Goal: Transaction & Acquisition: Book appointment/travel/reservation

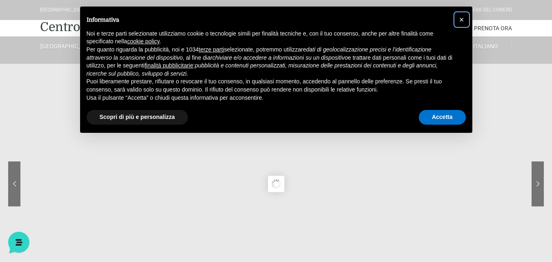
click at [461, 20] on span "×" at bounding box center [461, 19] width 5 height 9
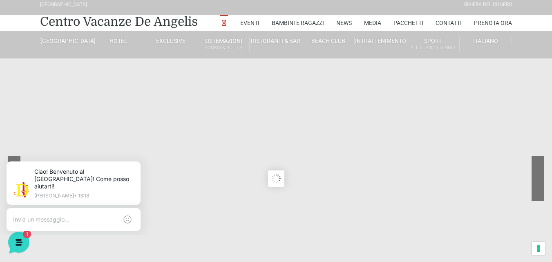
scroll to position [41, 0]
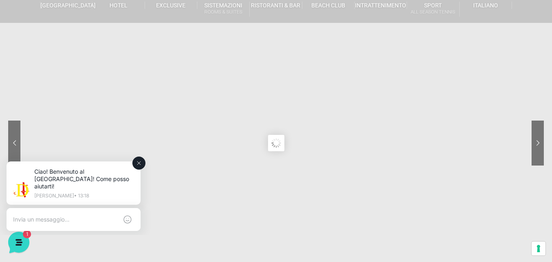
click at [142, 160] on button at bounding box center [138, 162] width 13 height 13
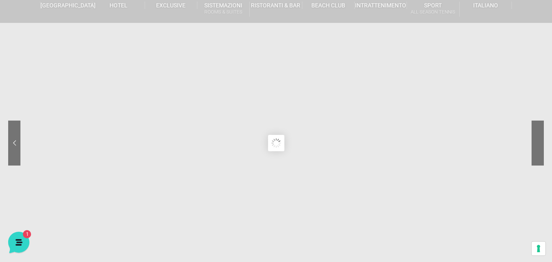
click at [539, 145] on sr7-nav-img-live at bounding box center [507, 142] width 74 height 45
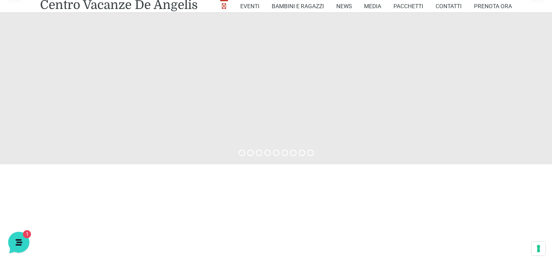
scroll to position [204, 0]
click at [251, 150] on sr7-bullet at bounding box center [250, 152] width 7 height 7
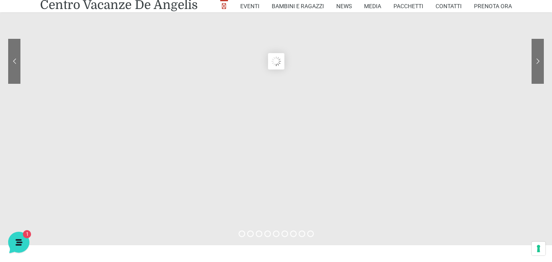
scroll to position [0, 0]
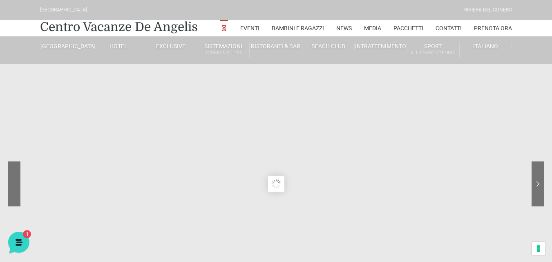
click at [15, 183] on sr7-nav-img-live at bounding box center [45, 183] width 74 height 45
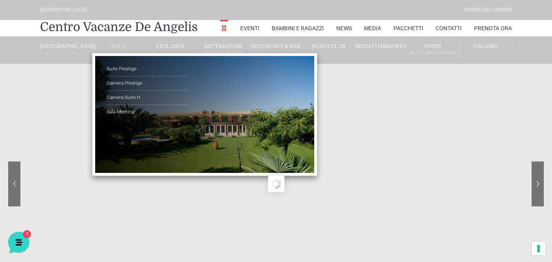
drag, startPoint x: 201, startPoint y: 135, endPoint x: 201, endPoint y: 131, distance: 4.5
click at [201, 135] on ul "Suite Prestige Camera Prestige Camera Suite H Sala Meeting" at bounding box center [204, 114] width 225 height 123
click at [142, 81] on link "Camera Prestige" at bounding box center [148, 83] width 82 height 14
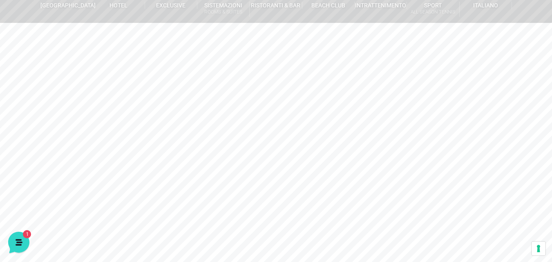
scroll to position [82, 0]
